Goal: Find specific page/section: Find specific page/section

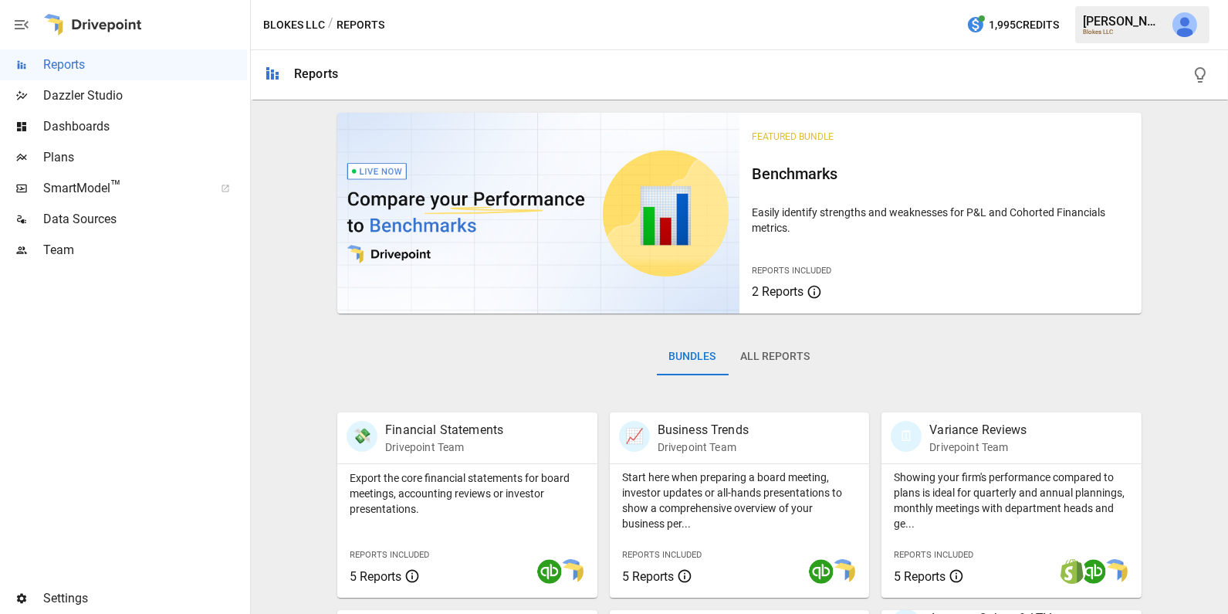
click at [136, 248] on span "Team" at bounding box center [145, 250] width 204 height 19
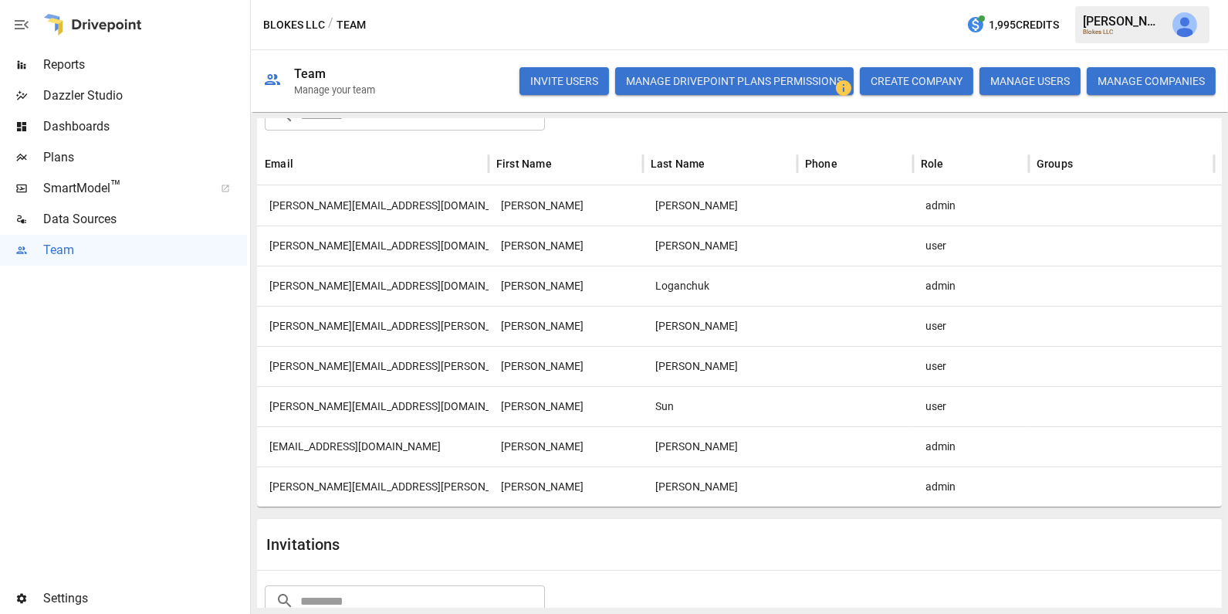
scroll to position [103, 0]
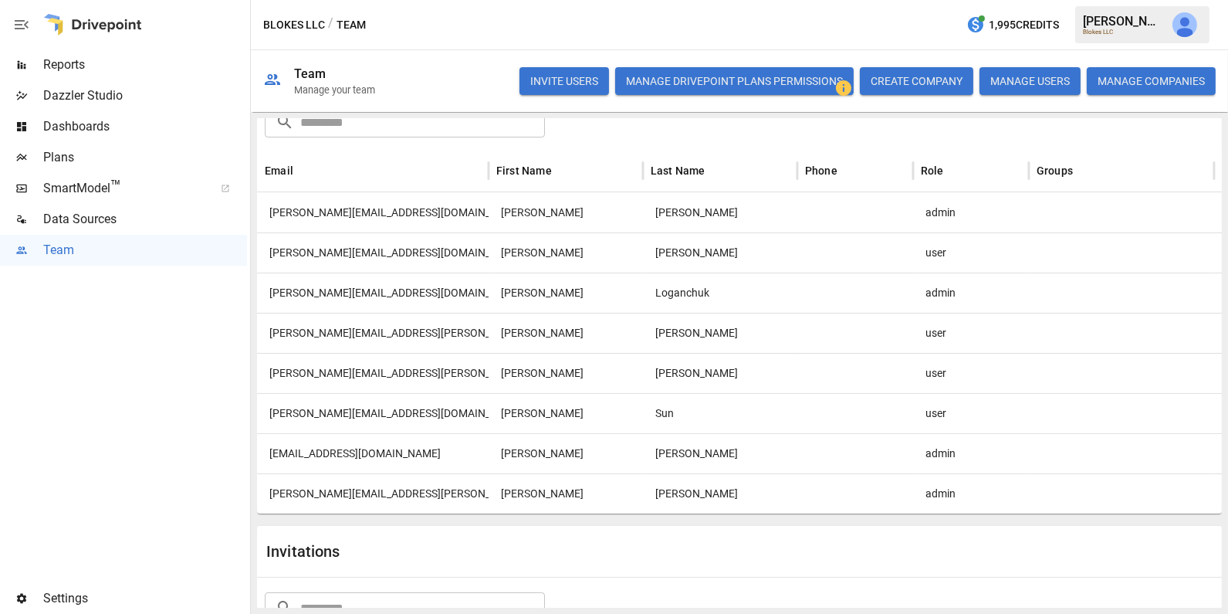
click at [366, 293] on div "[PERSON_NAME][EMAIL_ADDRESS][DOMAIN_NAME]" at bounding box center [373, 292] width 232 height 40
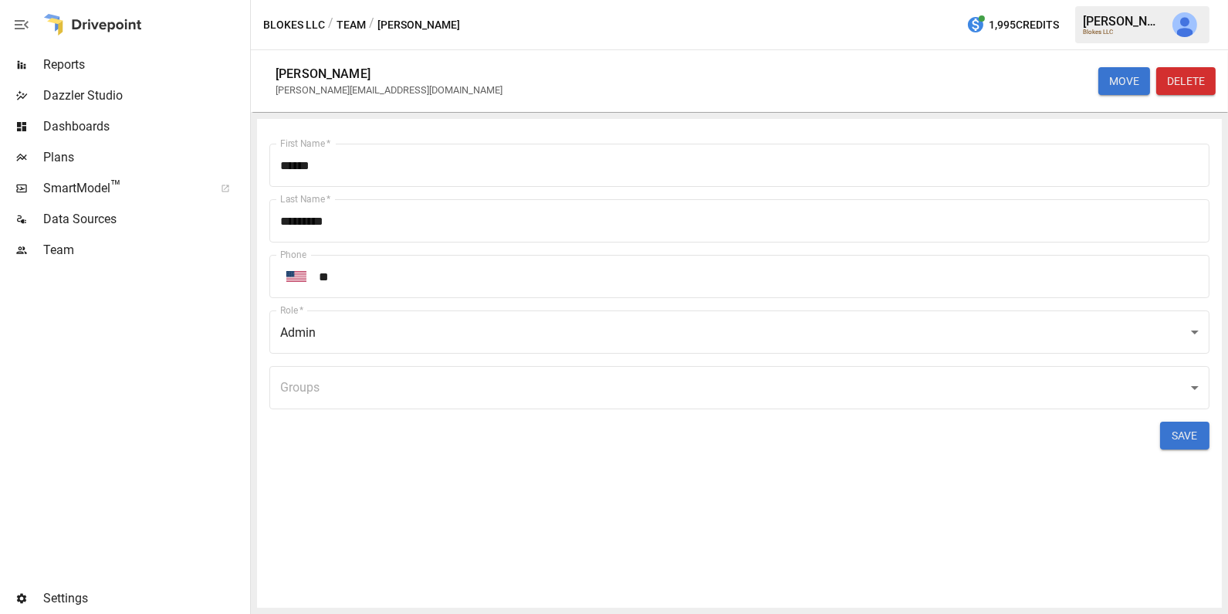
click at [357, 91] on div "[PERSON_NAME][EMAIL_ADDRESS][DOMAIN_NAME]" at bounding box center [389, 90] width 227 height 12
copy div "[PERSON_NAME][EMAIL_ADDRESS][DOMAIN_NAME] MOVE DELETE First Name   *"
click at [1170, 23] on button "button" at bounding box center [1184, 24] width 43 height 43
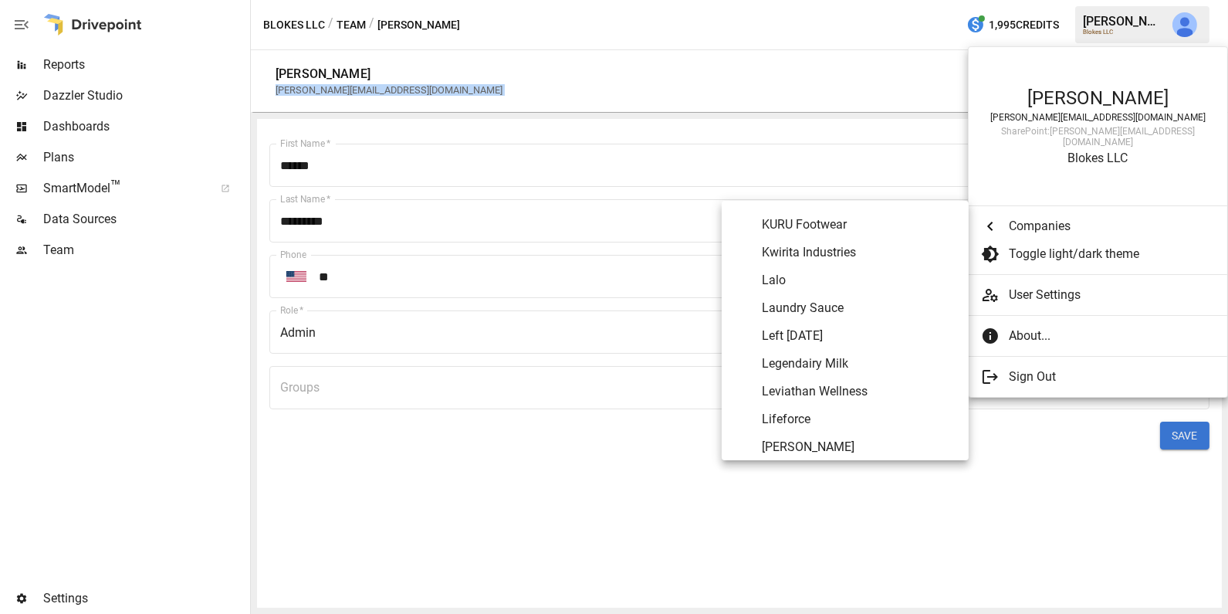
scroll to position [4358, 0]
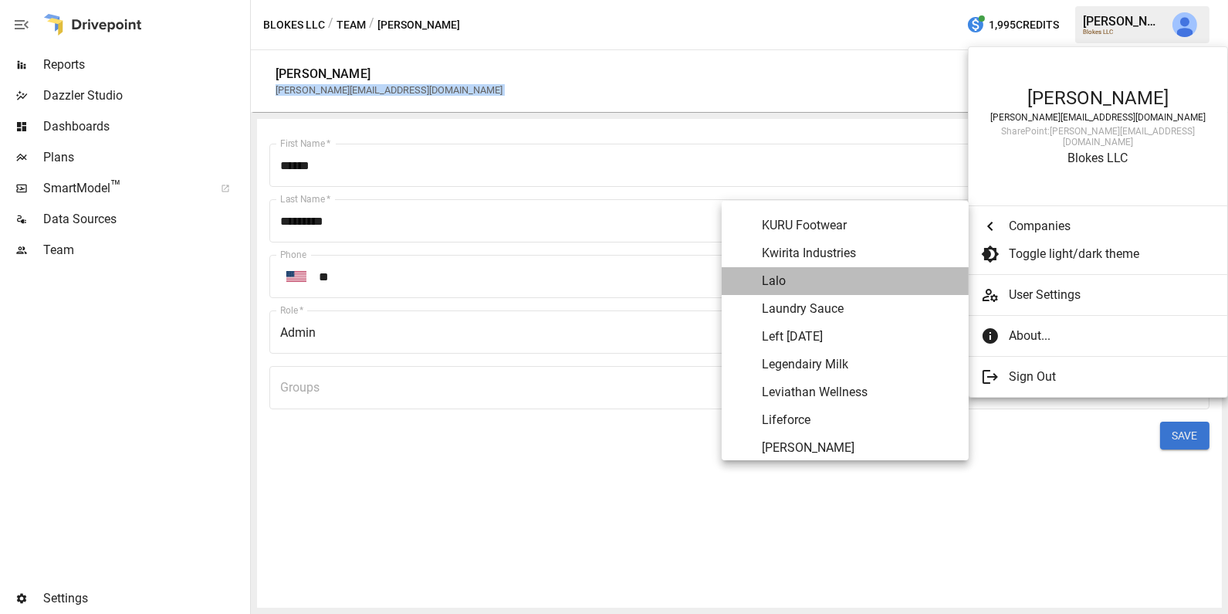
click at [861, 276] on span "Lalo" at bounding box center [859, 281] width 195 height 19
